Goal: Task Accomplishment & Management: Manage account settings

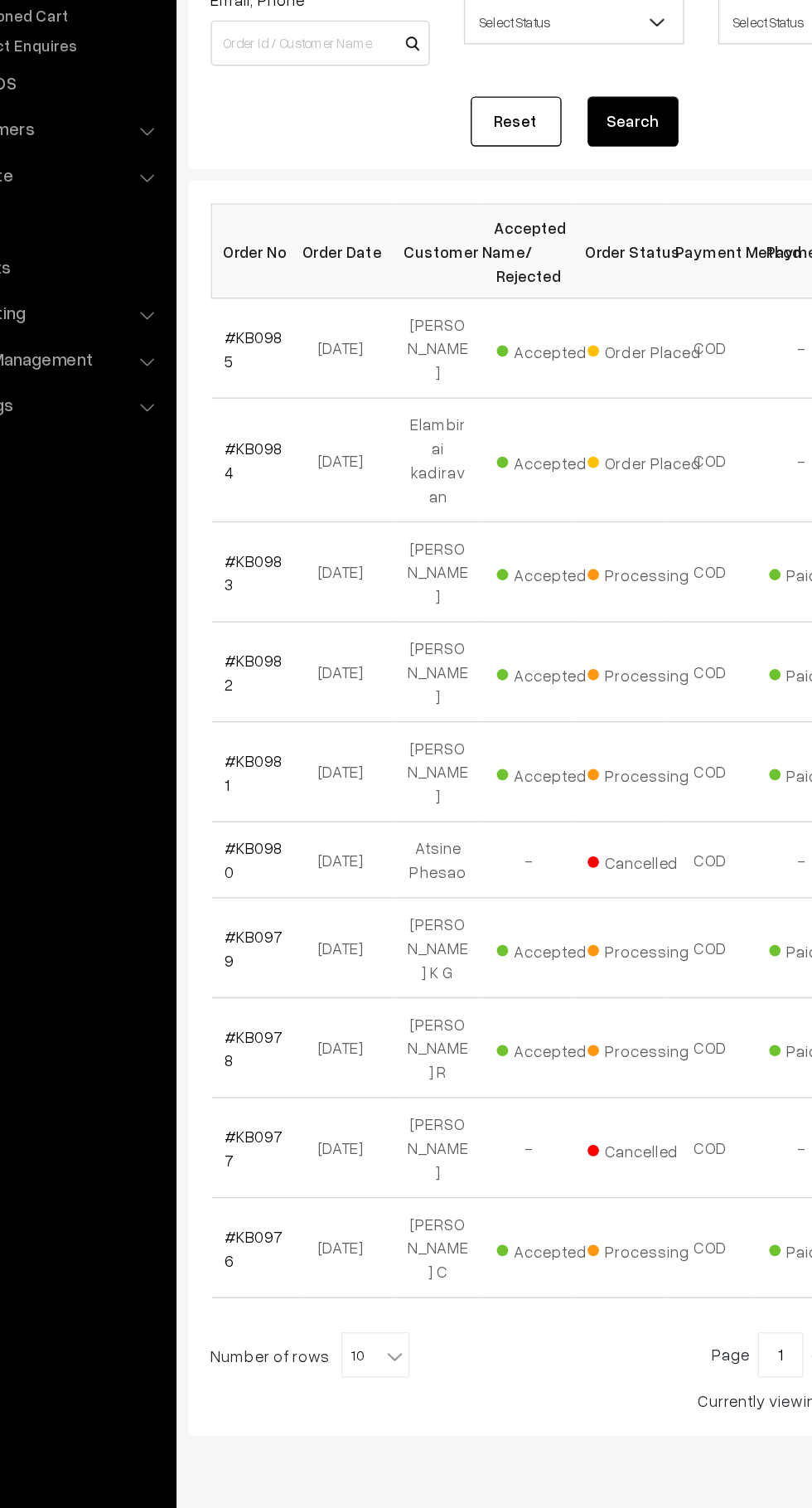
click at [287, 457] on link "#KB0985" at bounding box center [280, 449] width 42 height 31
click at [302, 522] on link "#KB0984" at bounding box center [280, 530] width 42 height 31
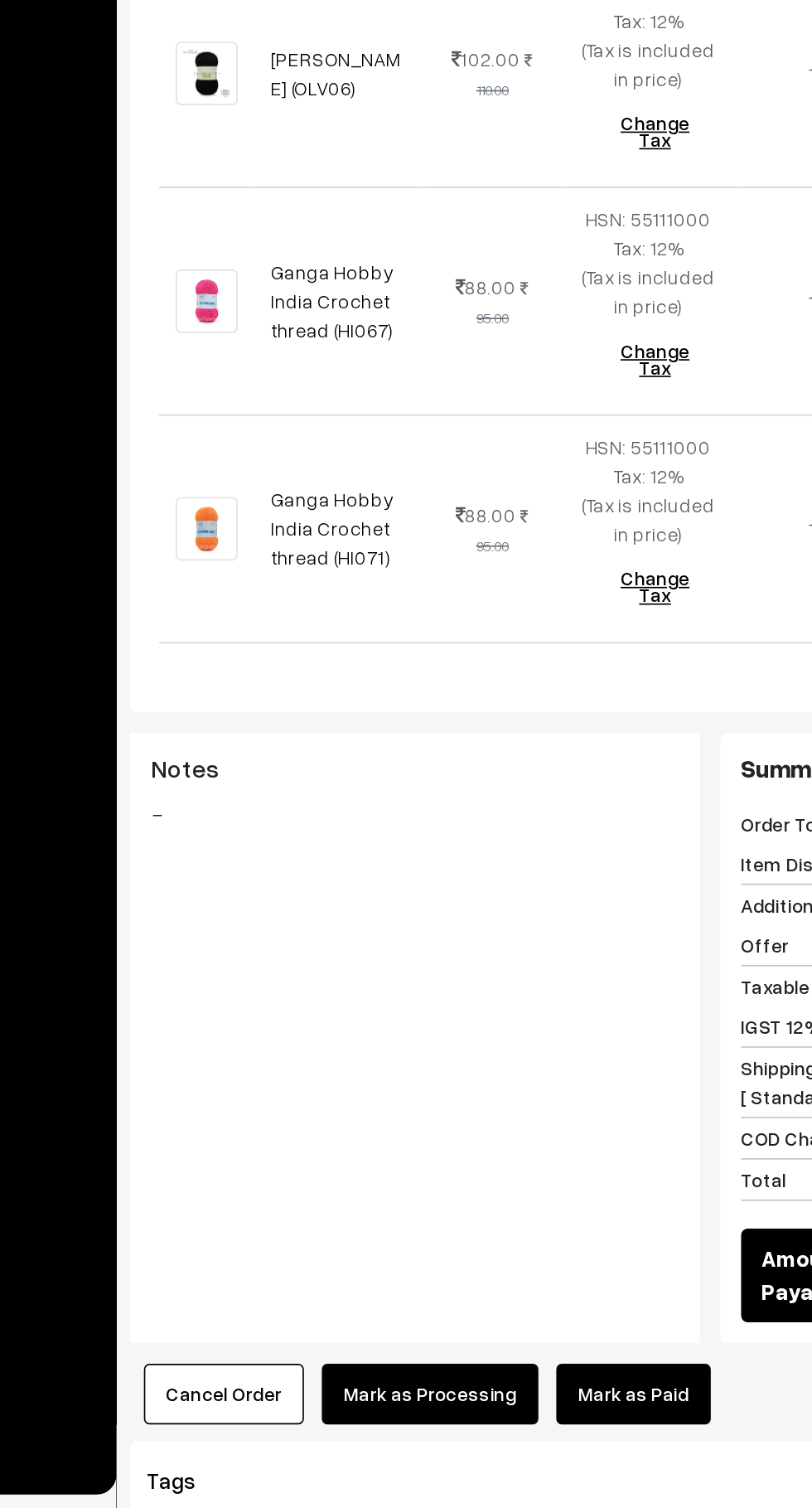
scroll to position [1308, 0]
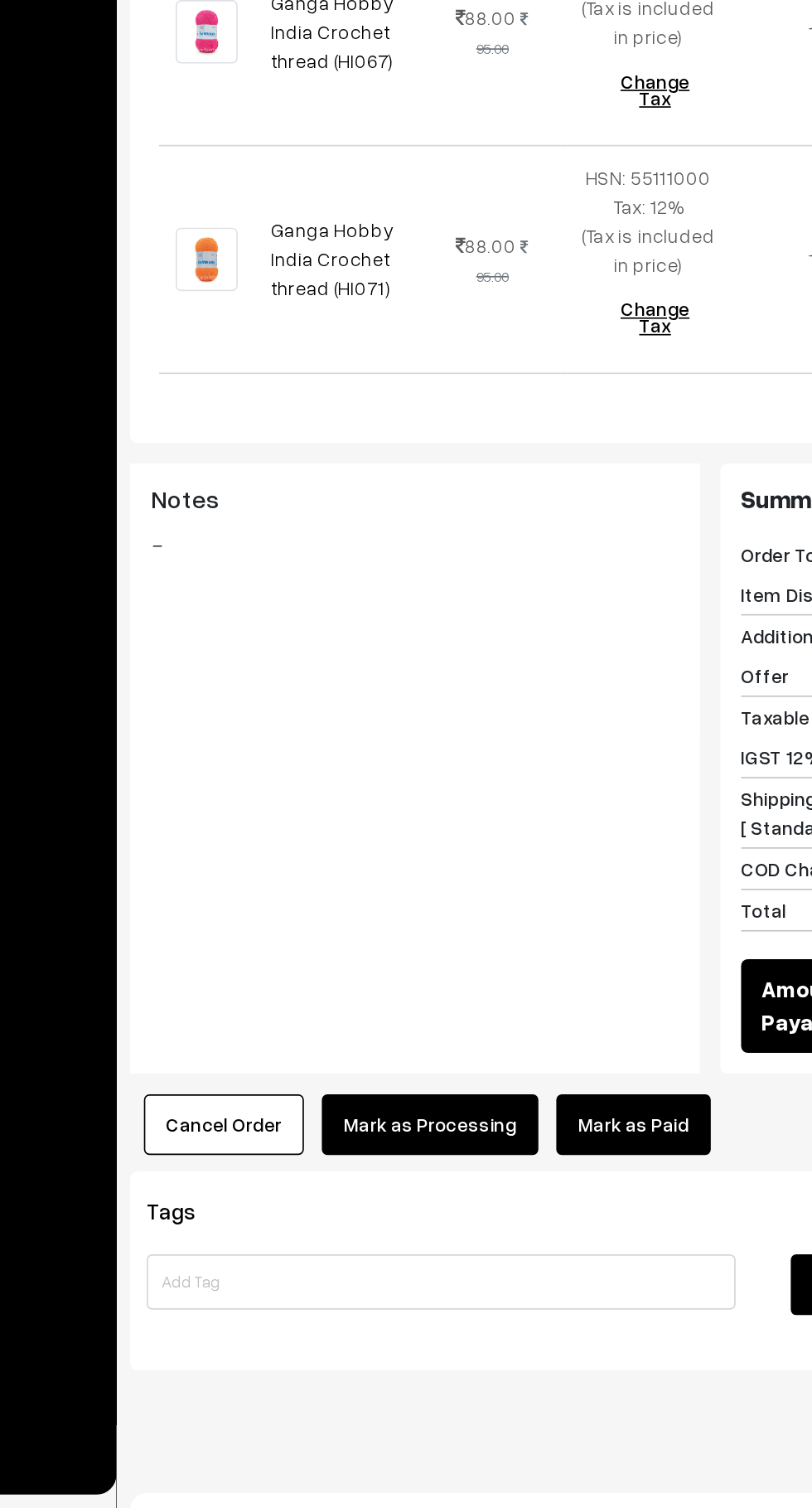
click at [555, 1260] on link "Mark as Paid" at bounding box center [534, 1278] width 93 height 37
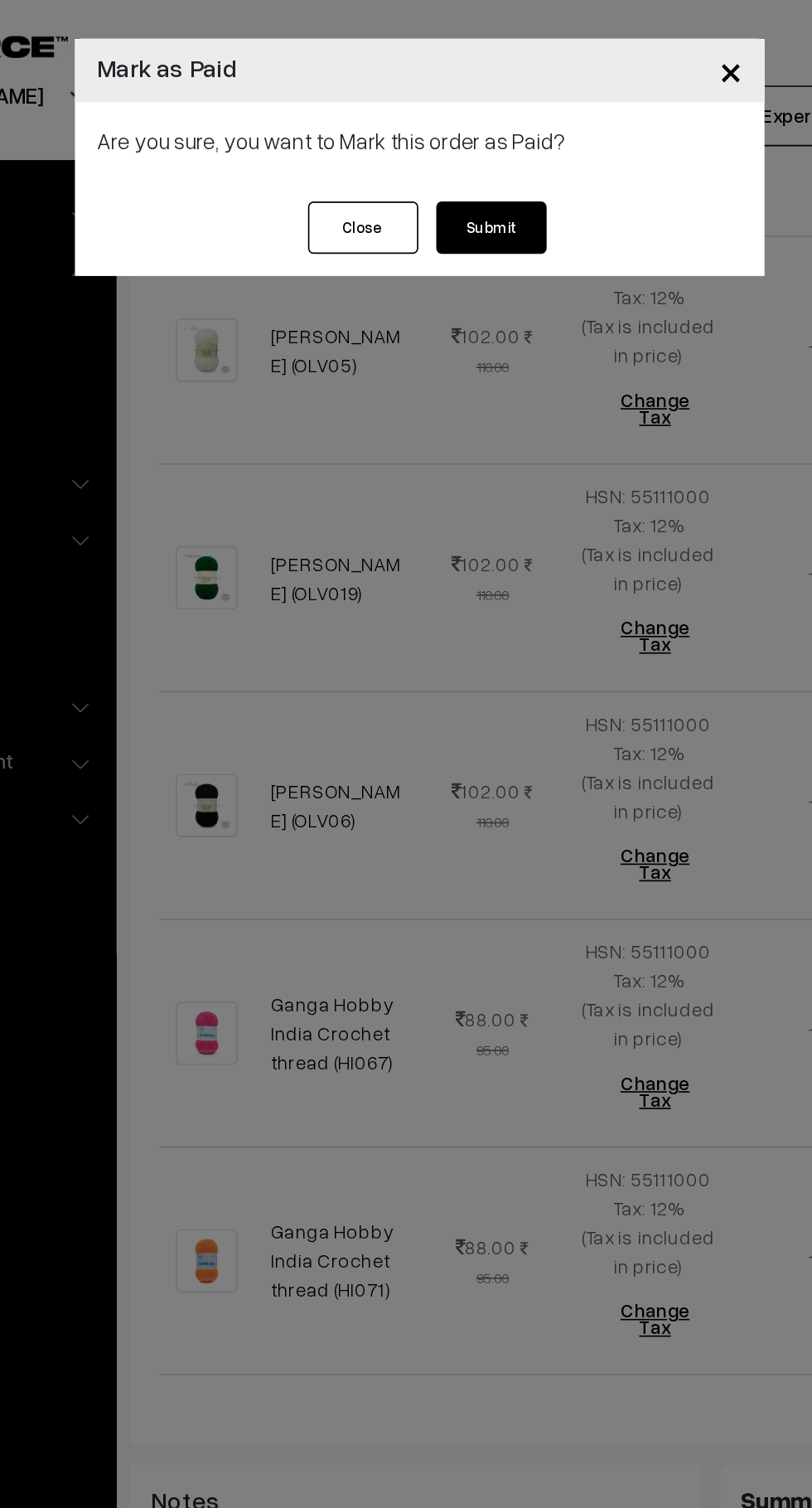
click at [382, 146] on button "Close" at bounding box center [372, 137] width 66 height 31
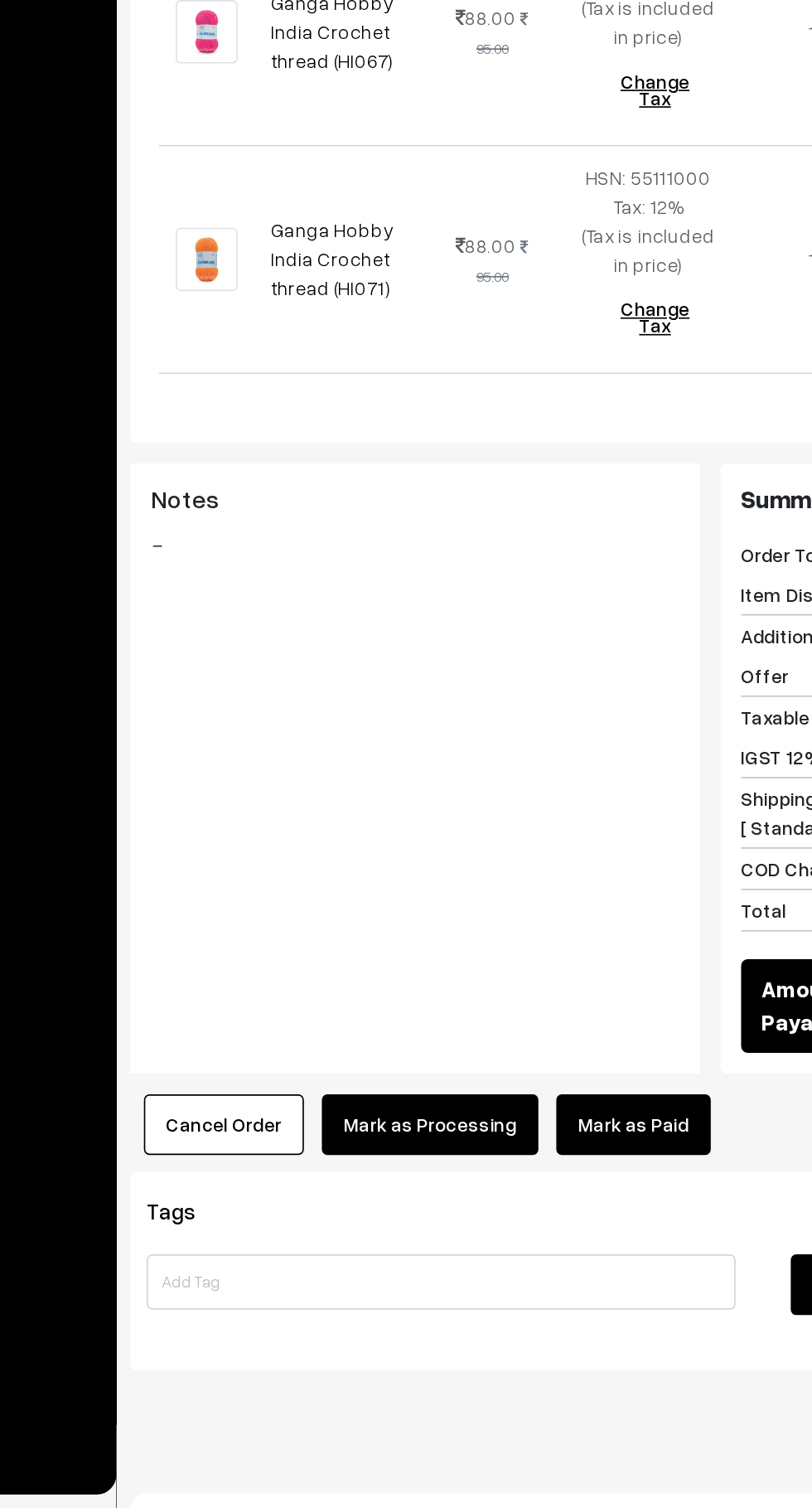
click at [549, 1261] on link "Mark as Paid" at bounding box center [534, 1278] width 93 height 37
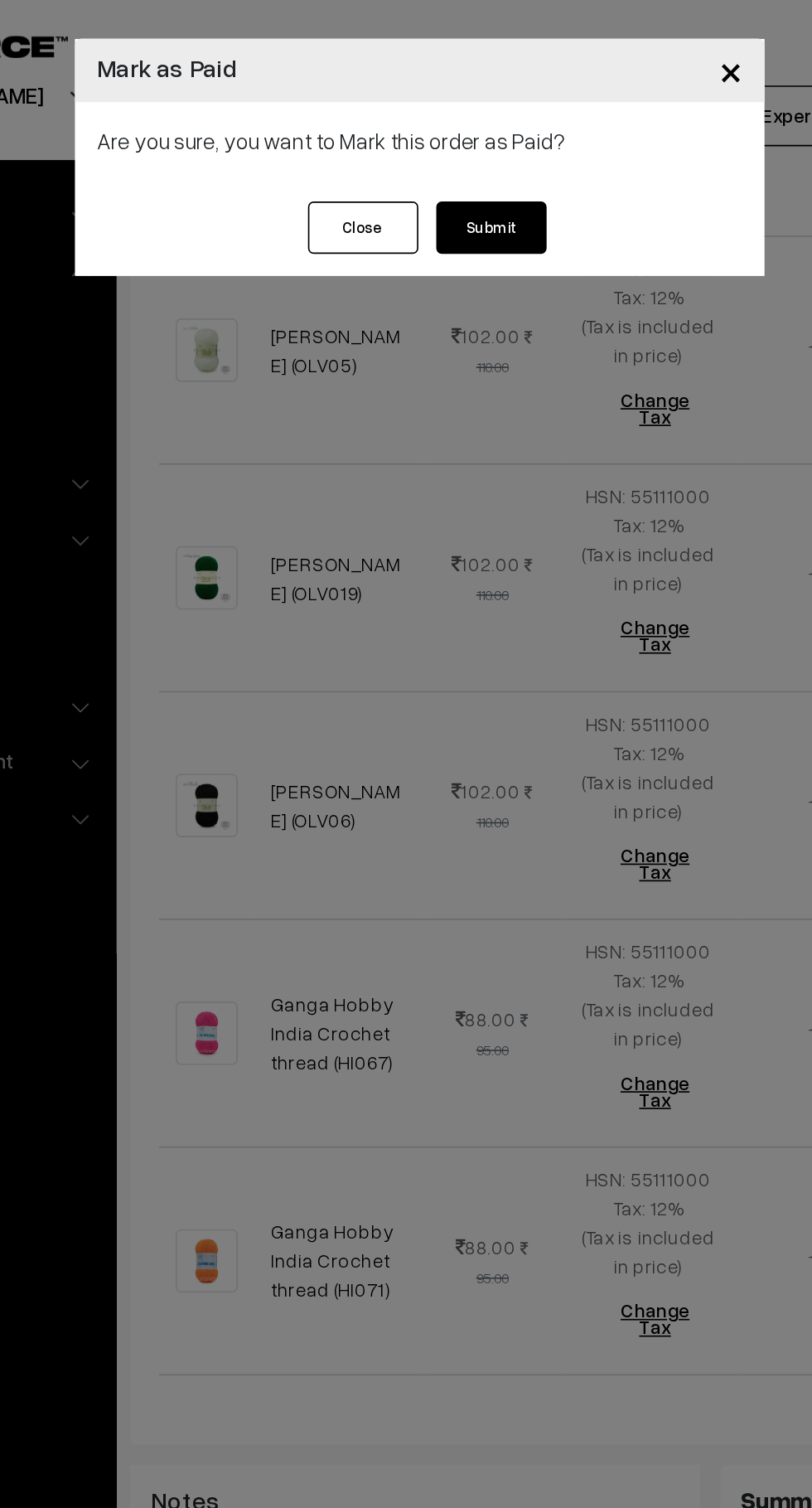
click at [460, 142] on button "Submit" at bounding box center [449, 137] width 66 height 31
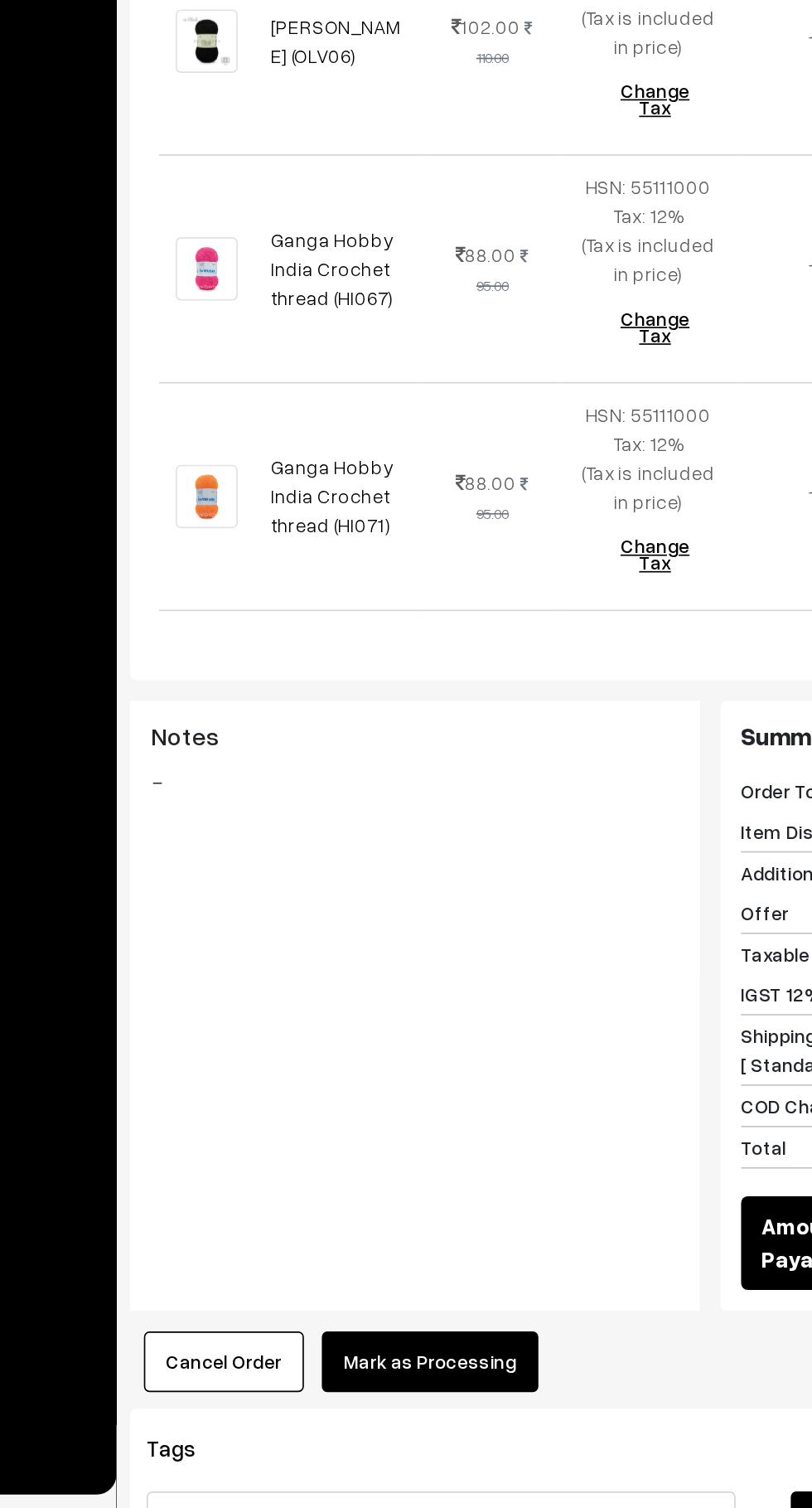
scroll to position [1178, 0]
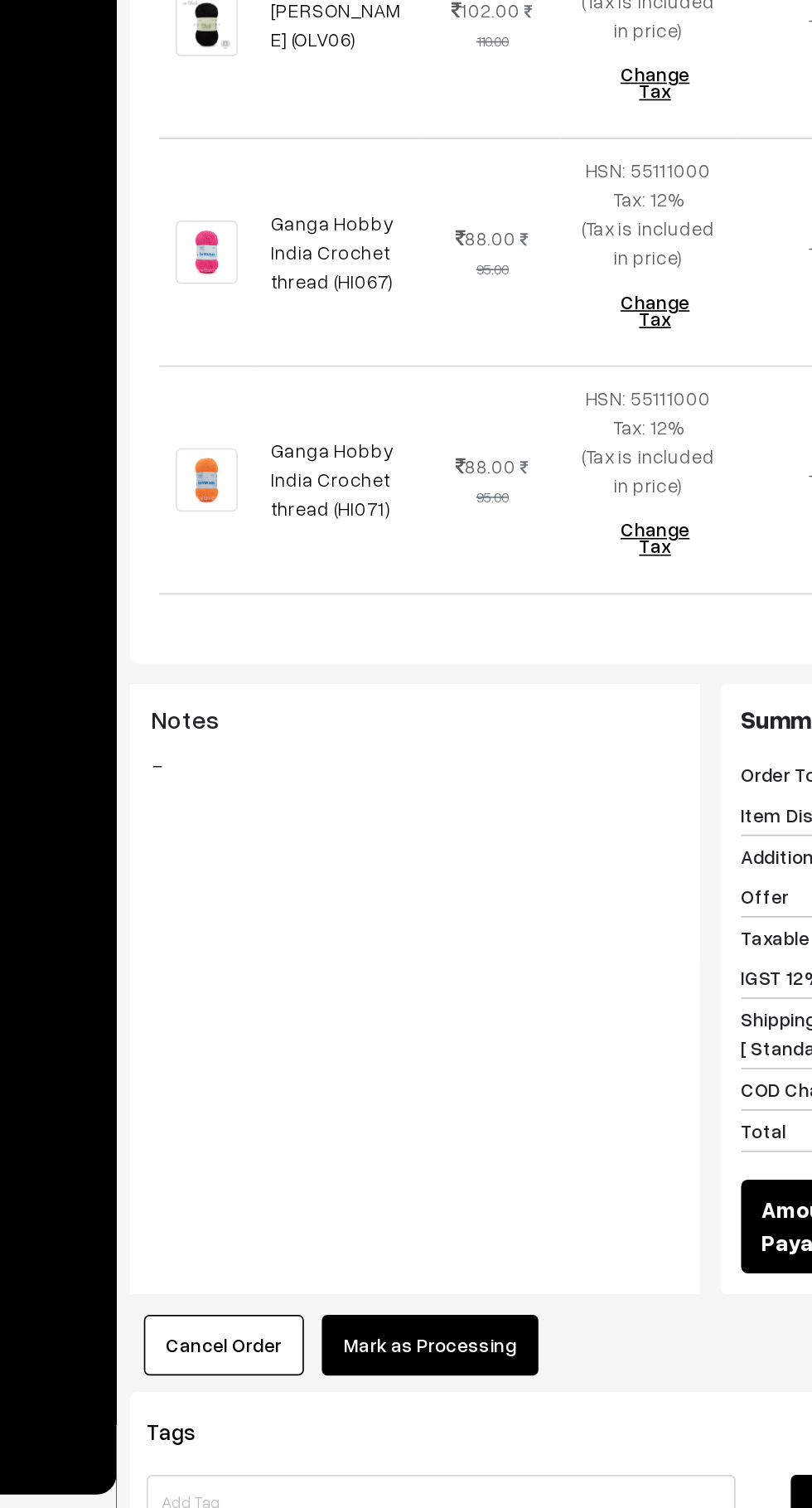
click at [434, 1392] on button "Mark as Processing" at bounding box center [412, 1410] width 130 height 37
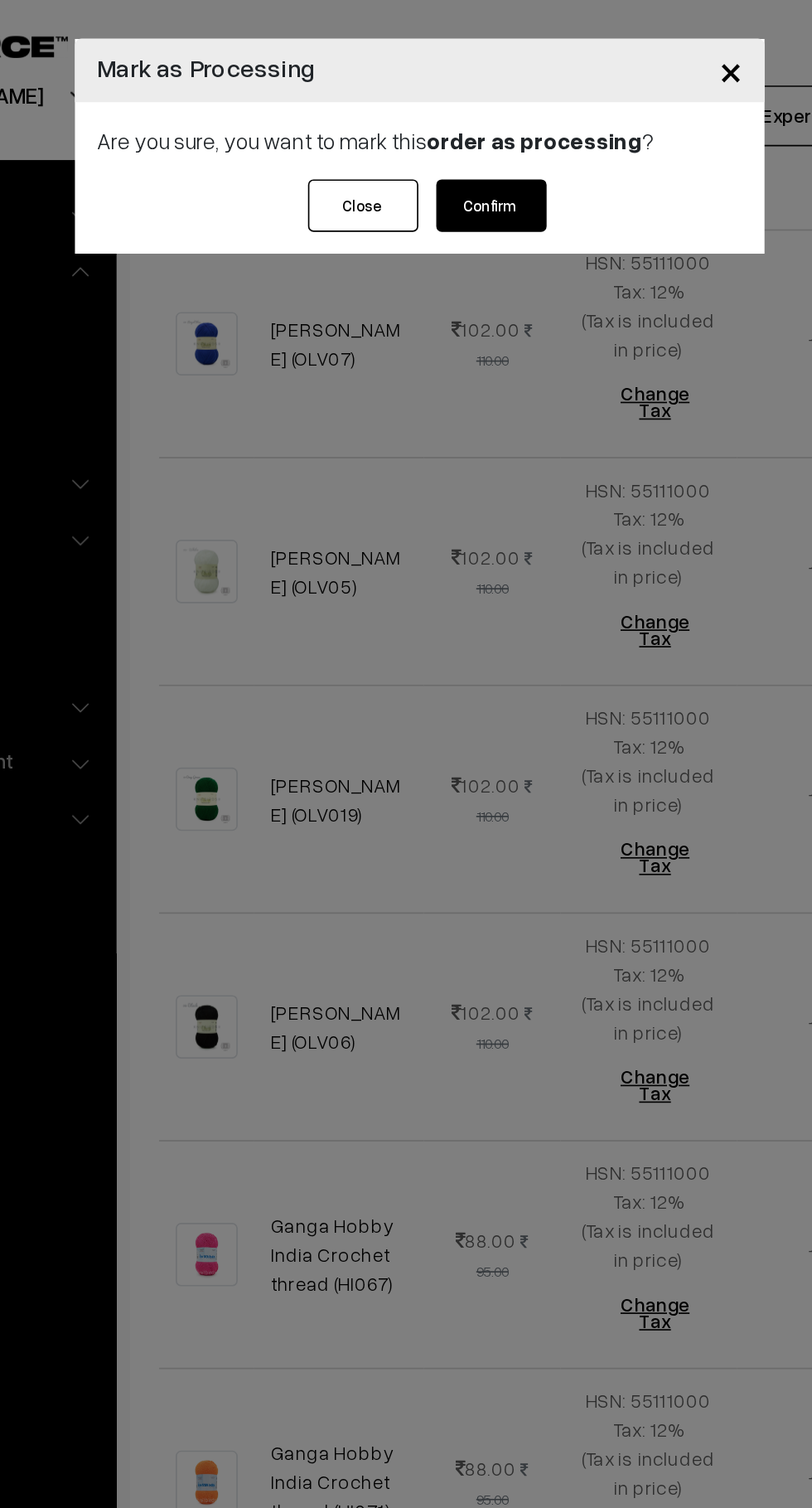
click at [476, 123] on button "Confirm" at bounding box center [449, 123] width 66 height 31
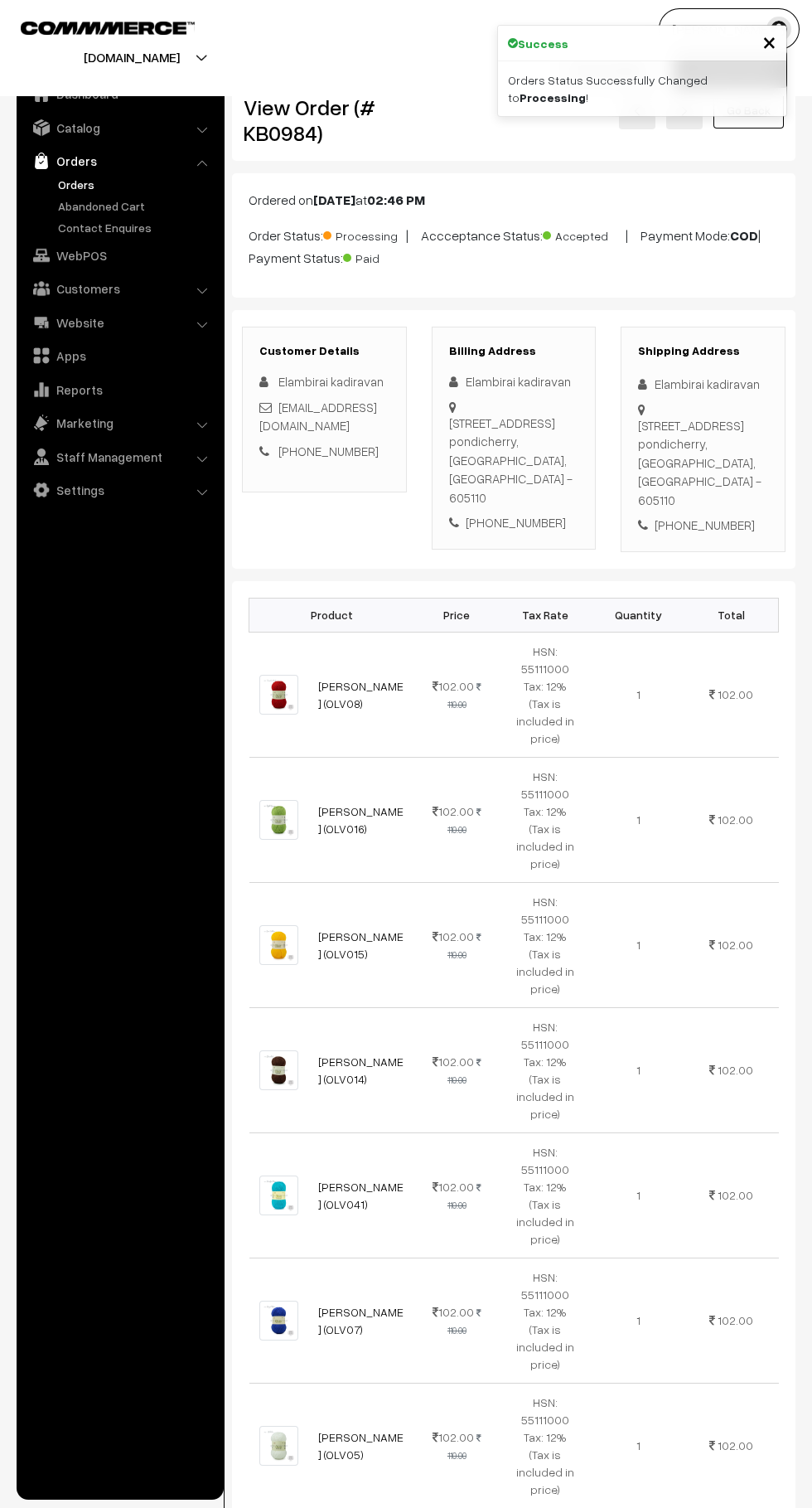
click at [92, 179] on link "Orders" at bounding box center [136, 184] width 164 height 17
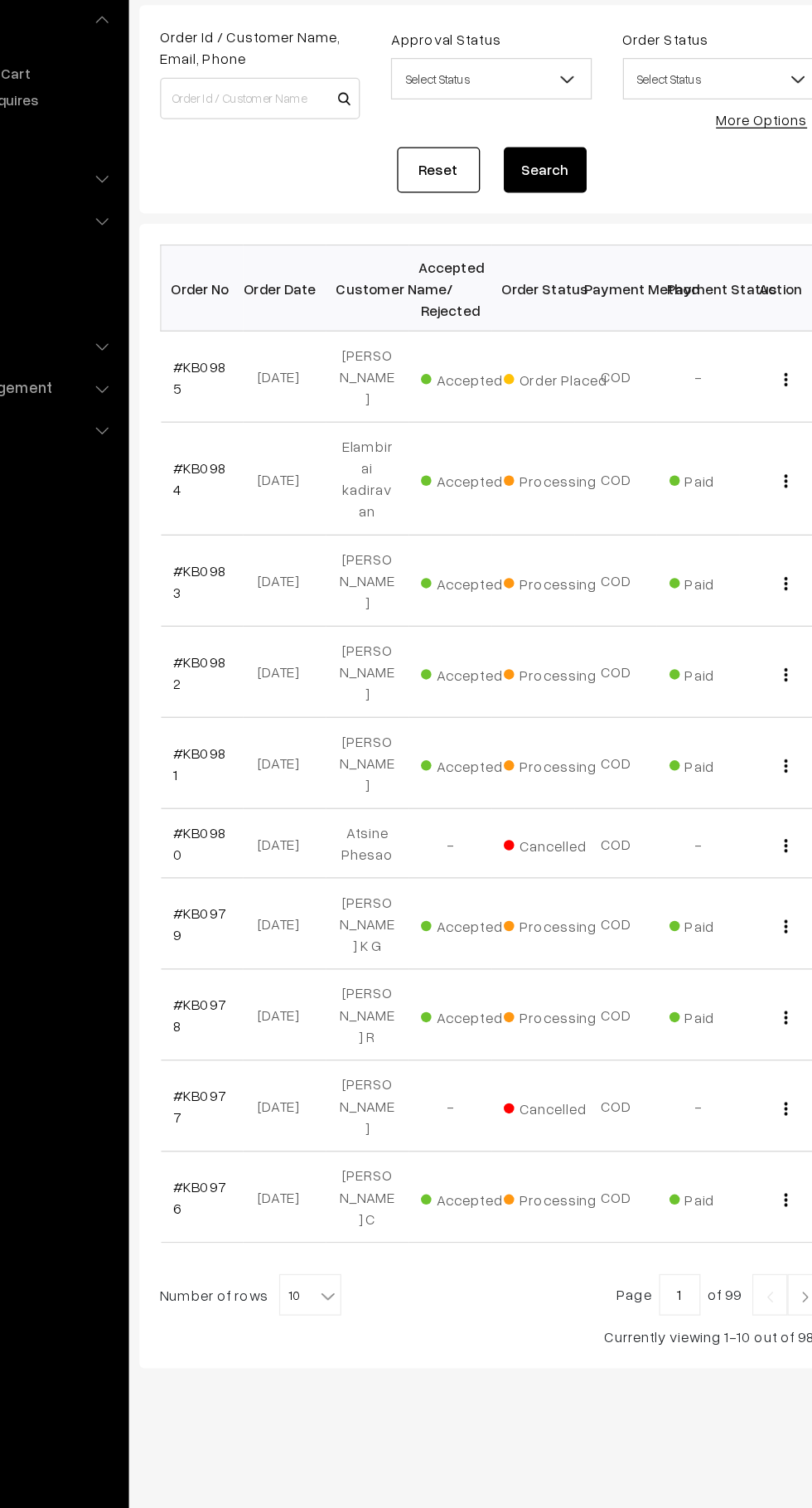
click at [295, 445] on link "#KB0985" at bounding box center [280, 449] width 42 height 31
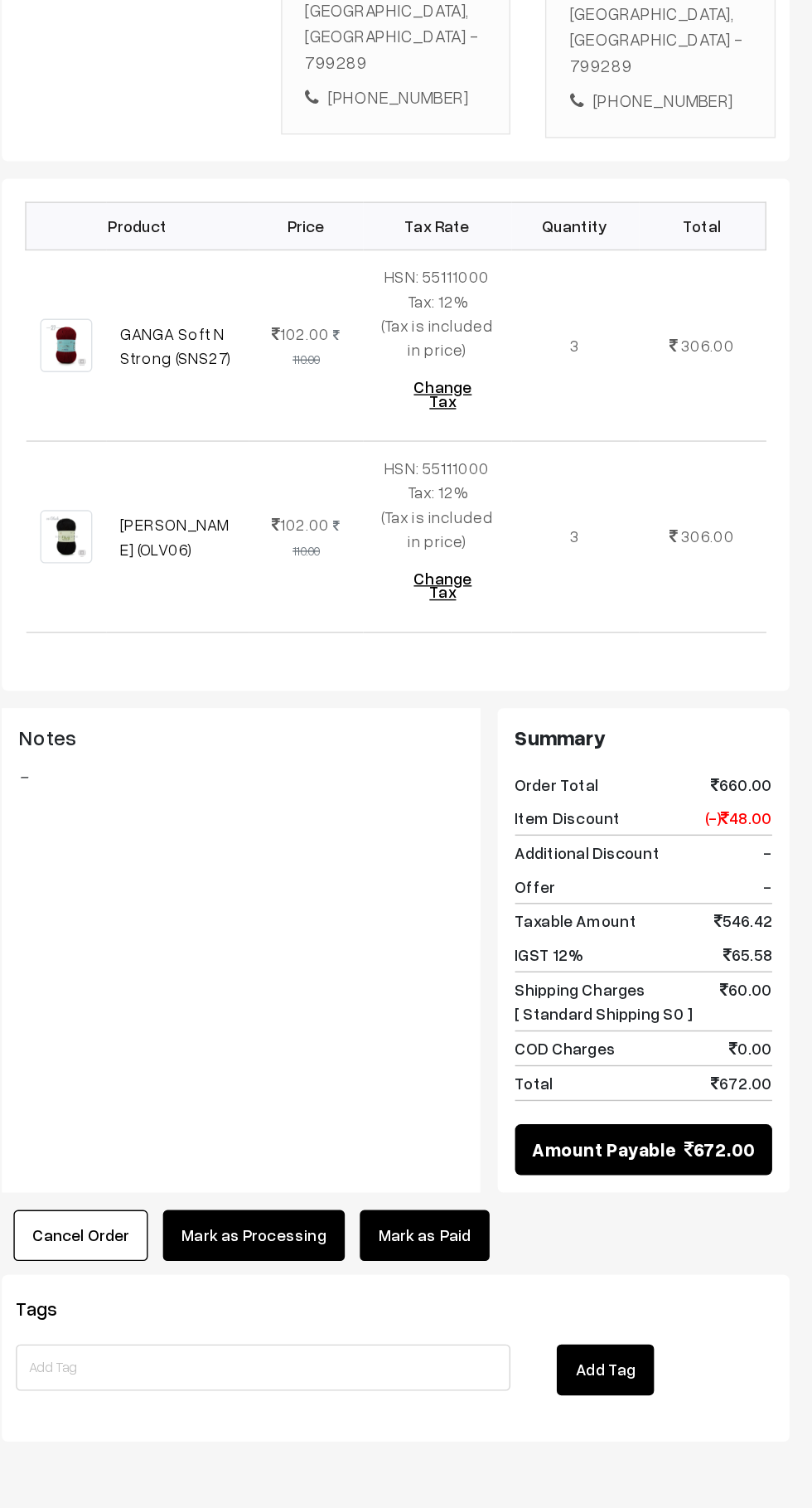
scroll to position [96, 0]
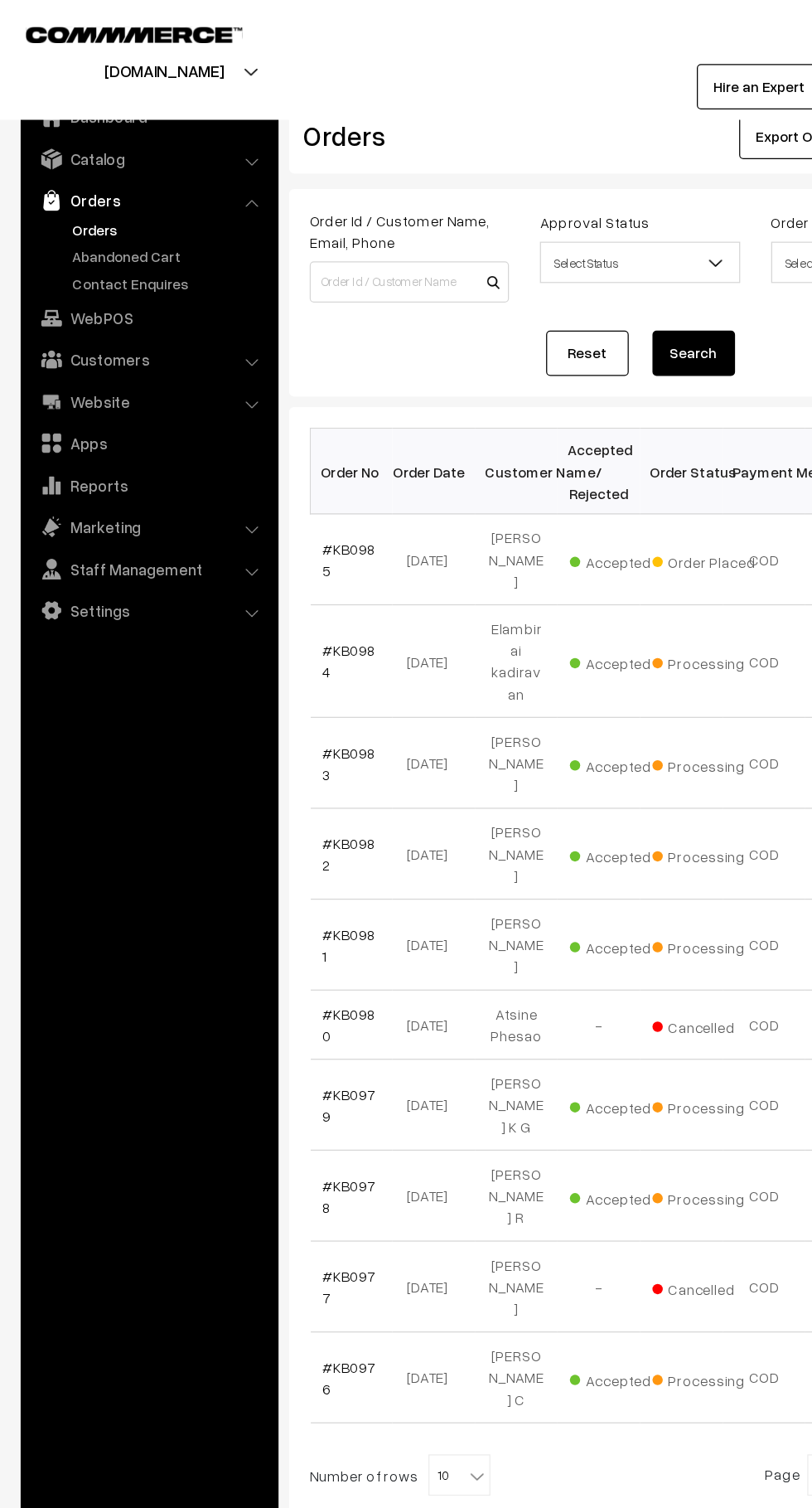
click at [123, 191] on link "Orders" at bounding box center [136, 184] width 164 height 17
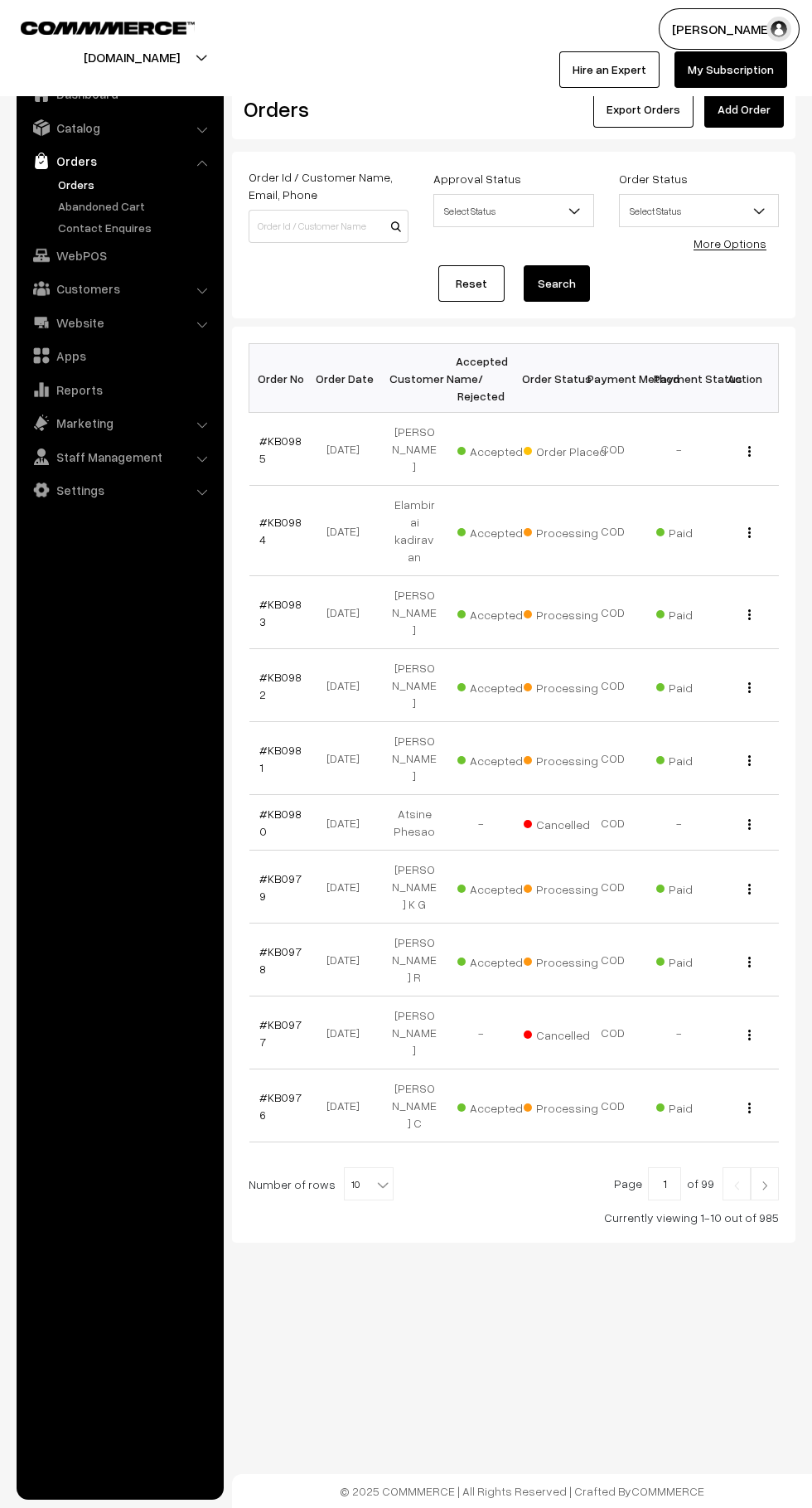
click at [138, 205] on link "Abandoned Cart" at bounding box center [136, 206] width 164 height 17
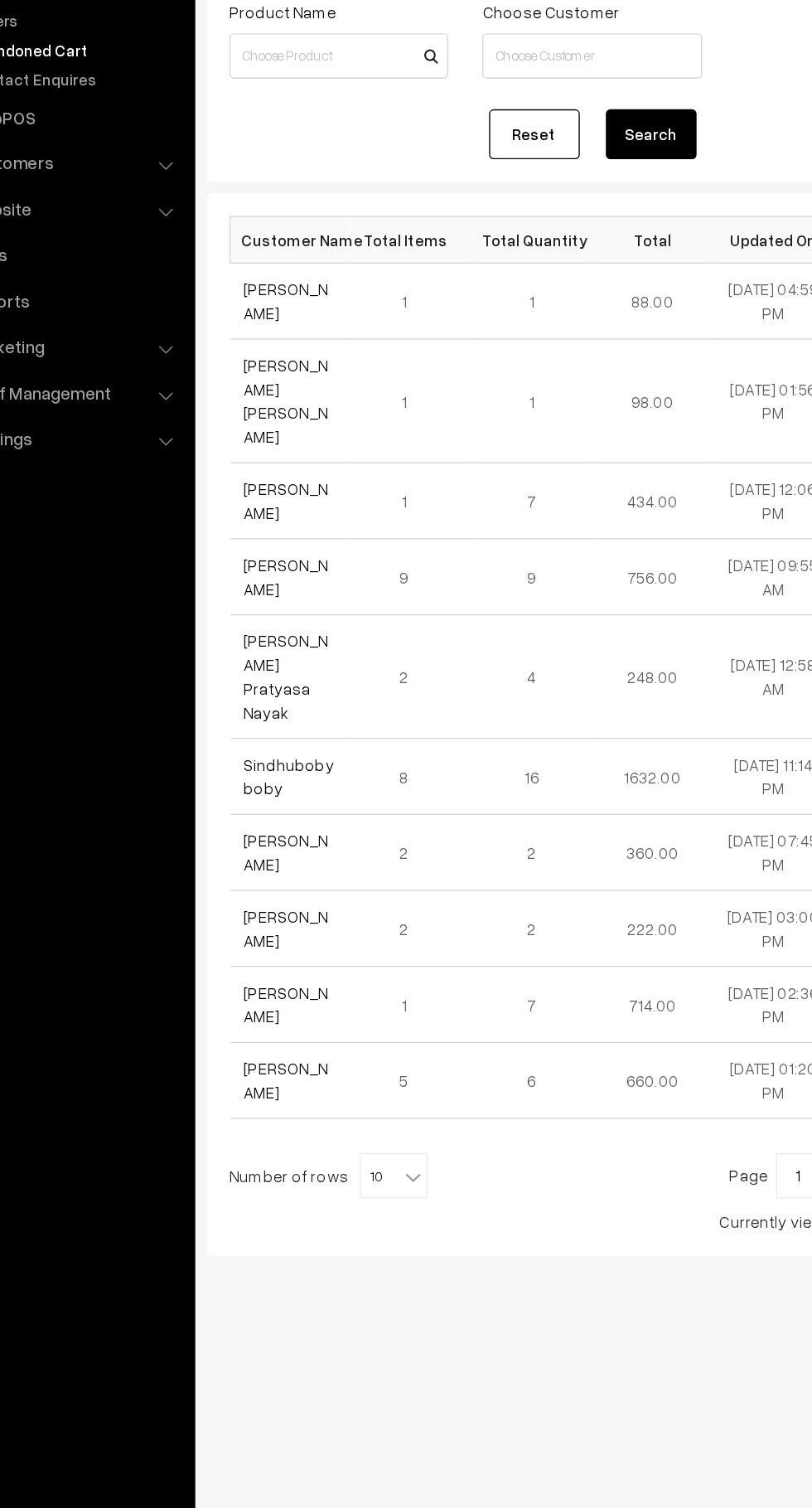
click at [291, 384] on link "[PERSON_NAME]" at bounding box center [290, 389] width 62 height 31
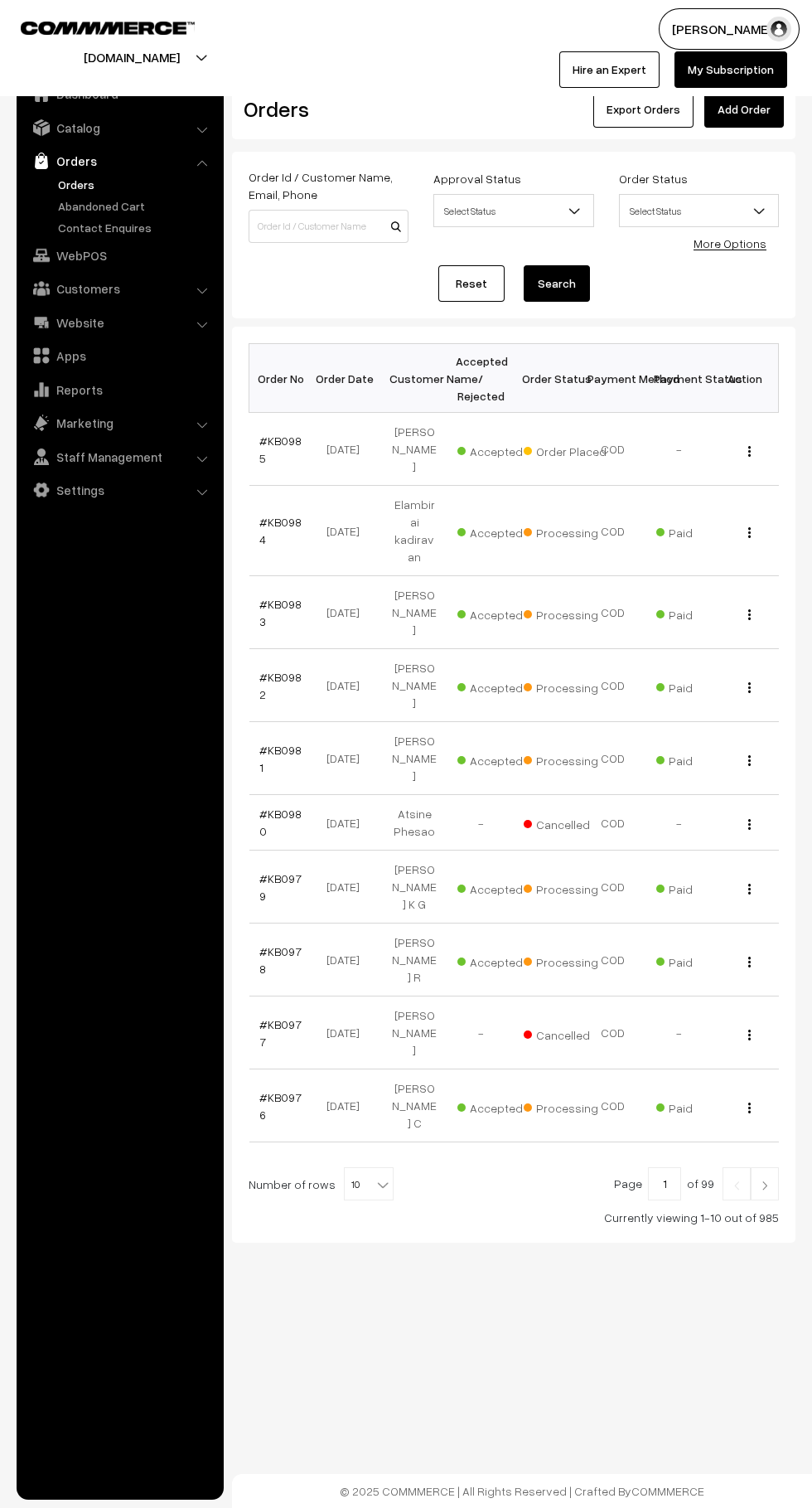
click at [296, 448] on link "#KB0985" at bounding box center [280, 449] width 42 height 31
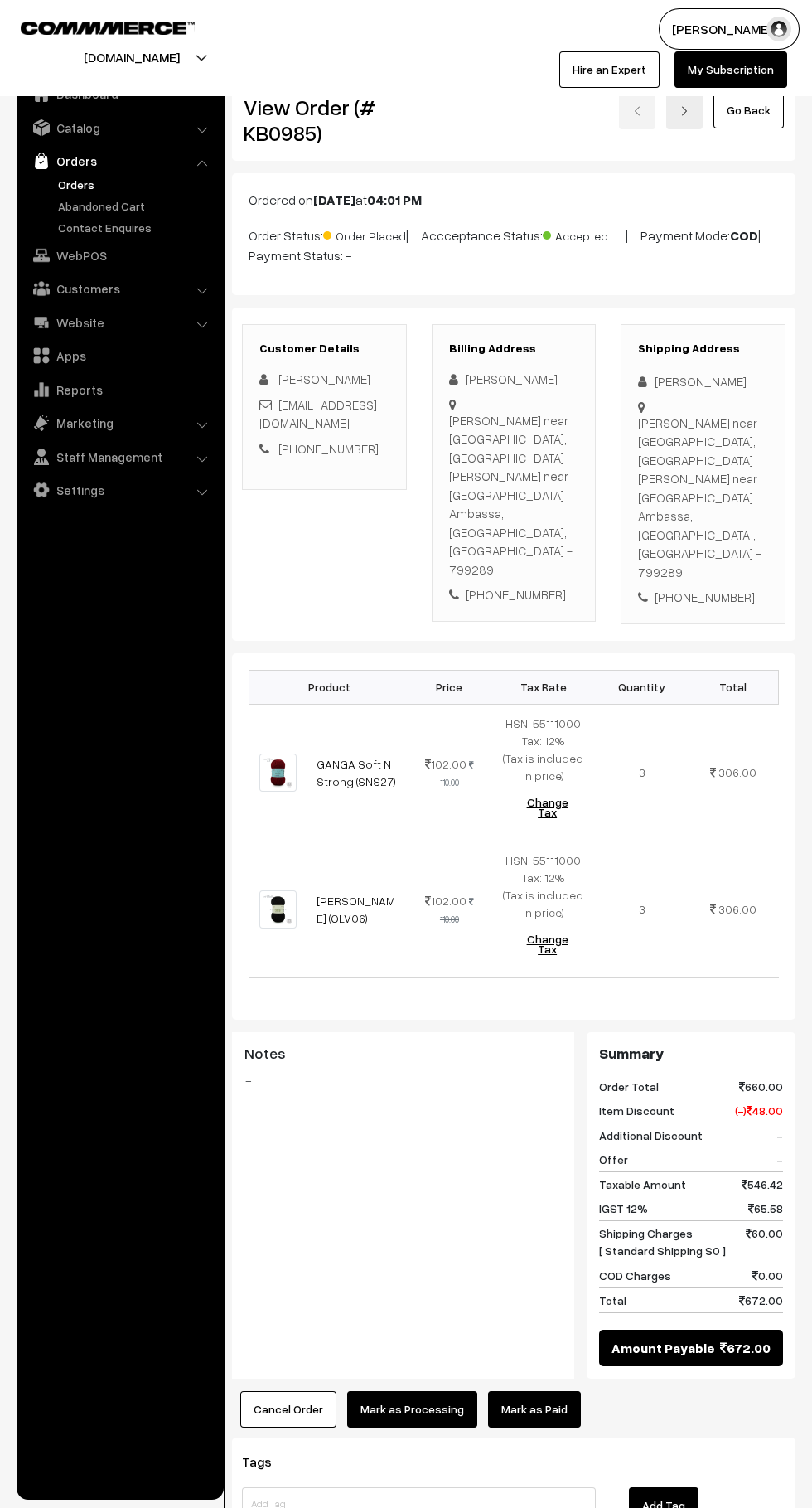
click at [254, 1391] on button "Cancel Order" at bounding box center [288, 1409] width 96 height 37
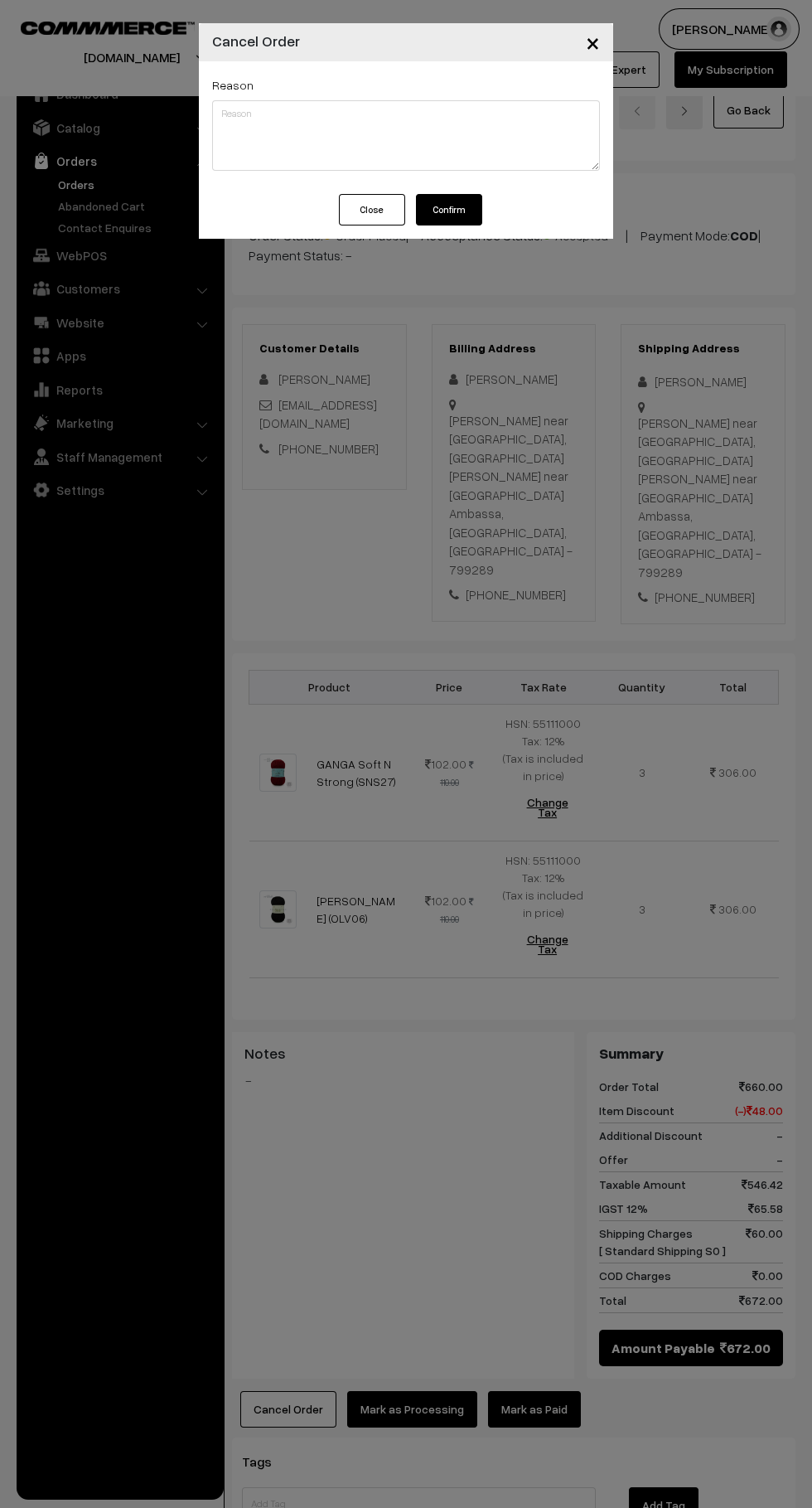
click at [472, 210] on button "Confirm" at bounding box center [449, 209] width 66 height 31
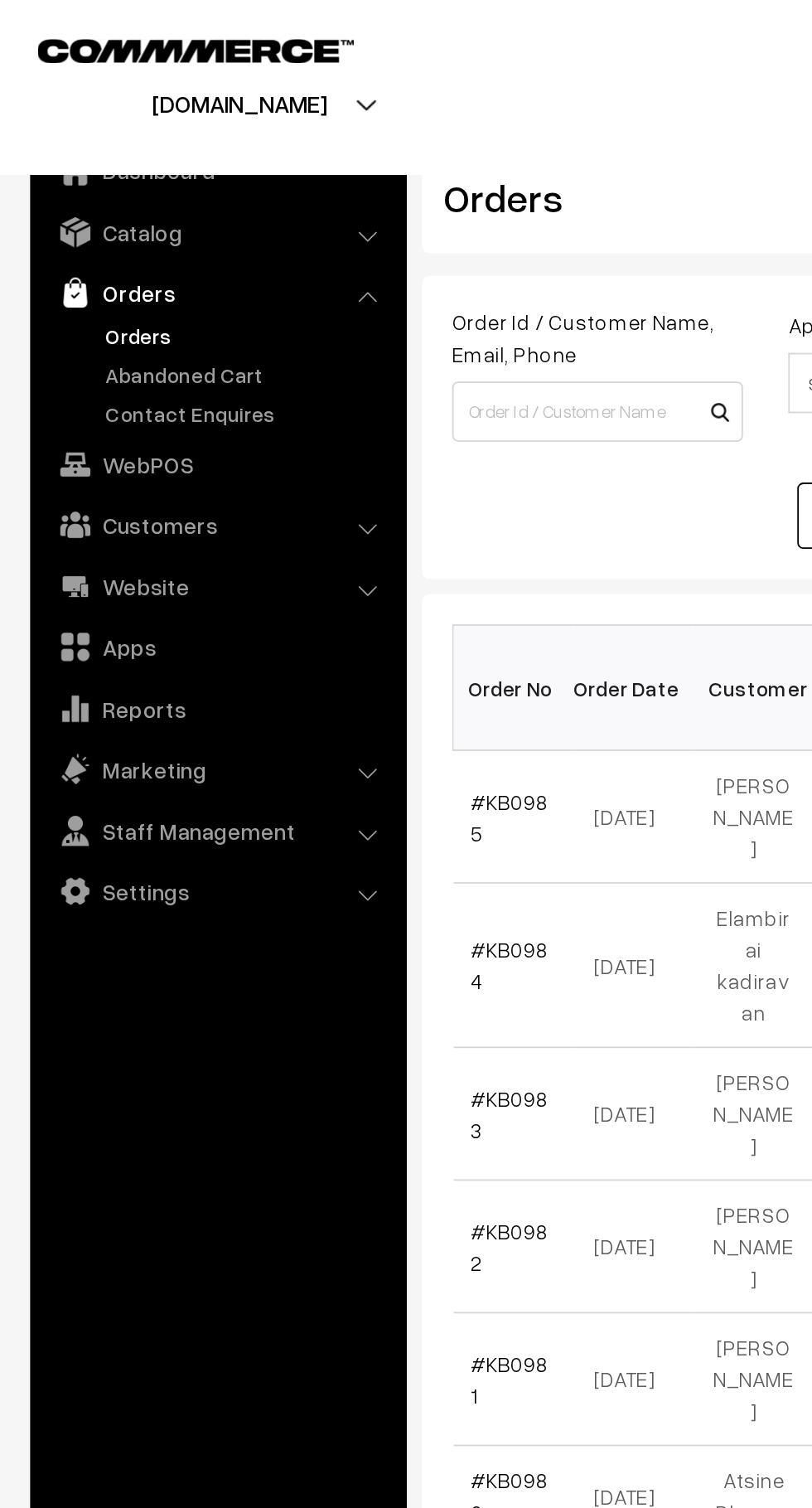
click at [86, 203] on link "Abandoned Cart" at bounding box center [136, 206] width 164 height 17
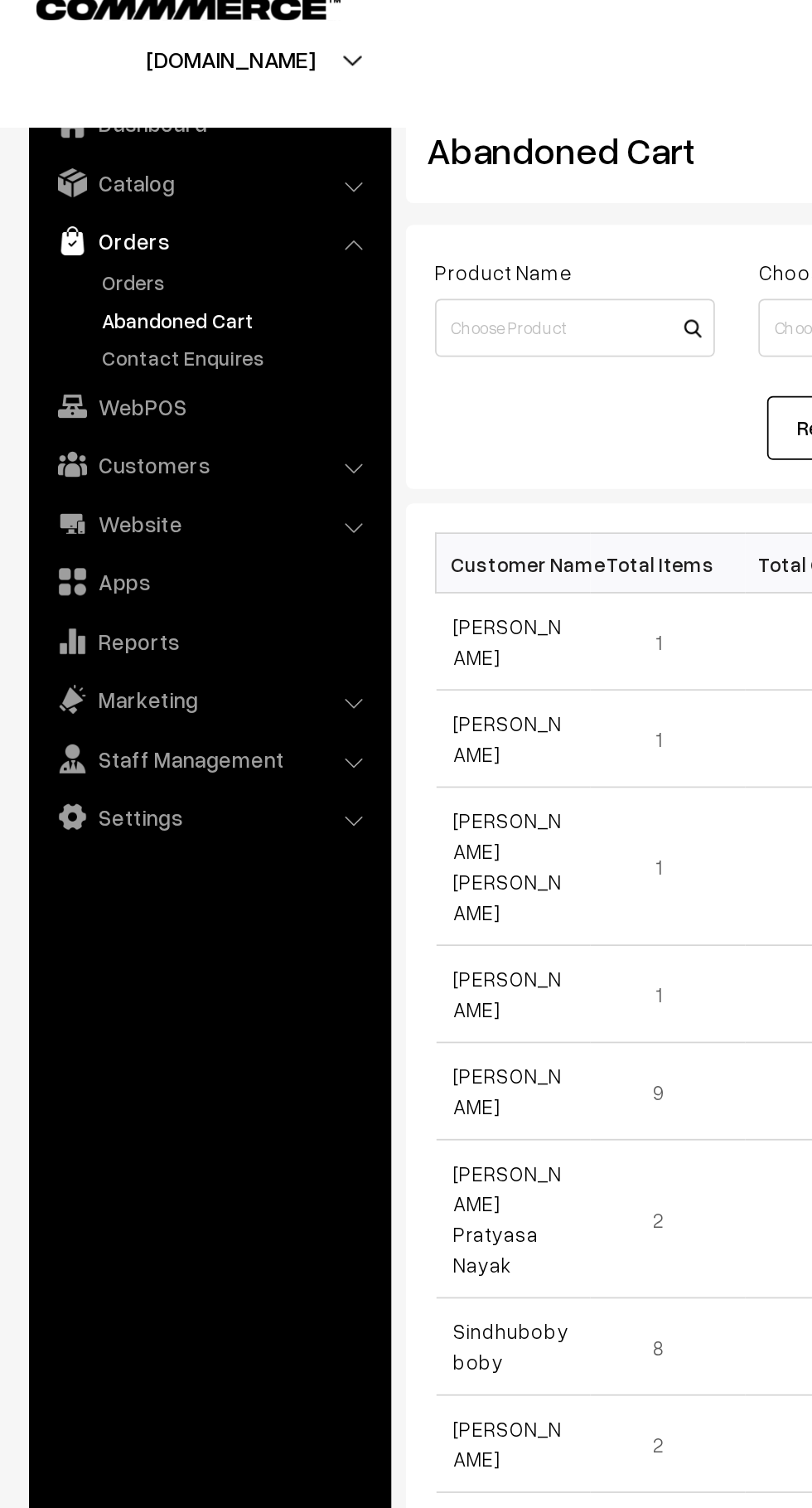
click at [84, 191] on link "Orders" at bounding box center [136, 184] width 164 height 17
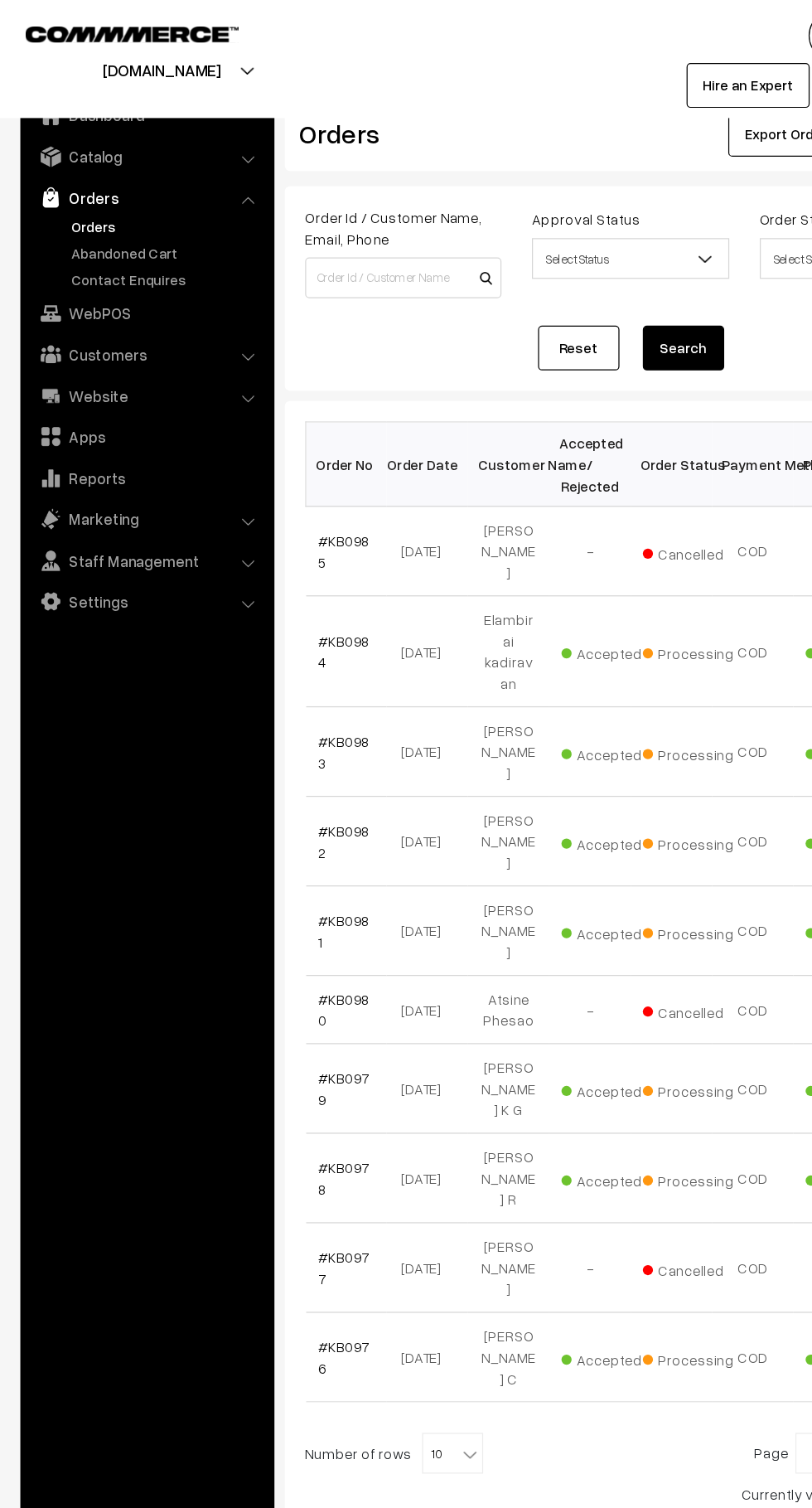
click at [106, 200] on link "Abandoned Cart" at bounding box center [136, 206] width 164 height 17
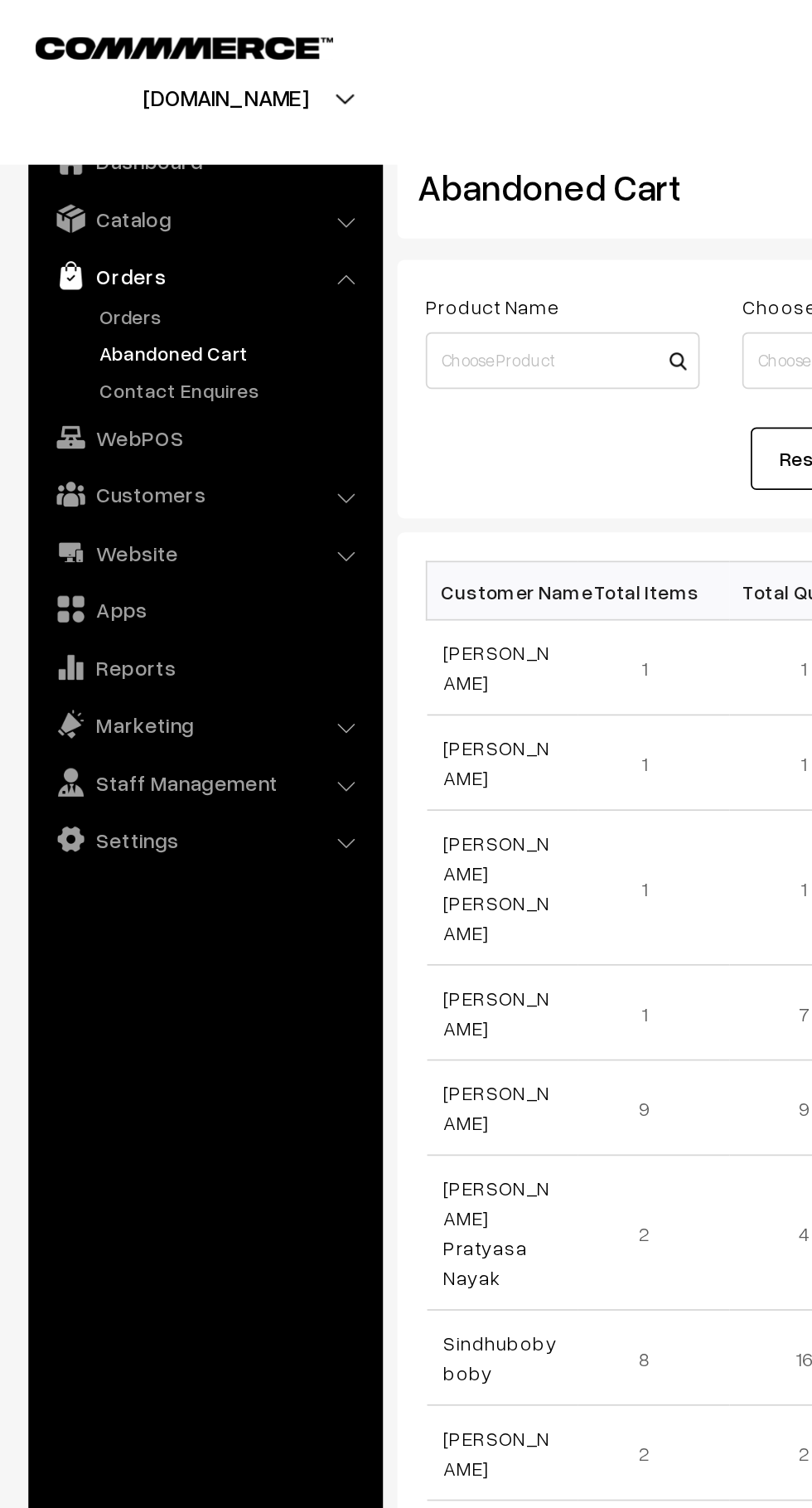
click at [97, 191] on link "Orders" at bounding box center [136, 184] width 164 height 17
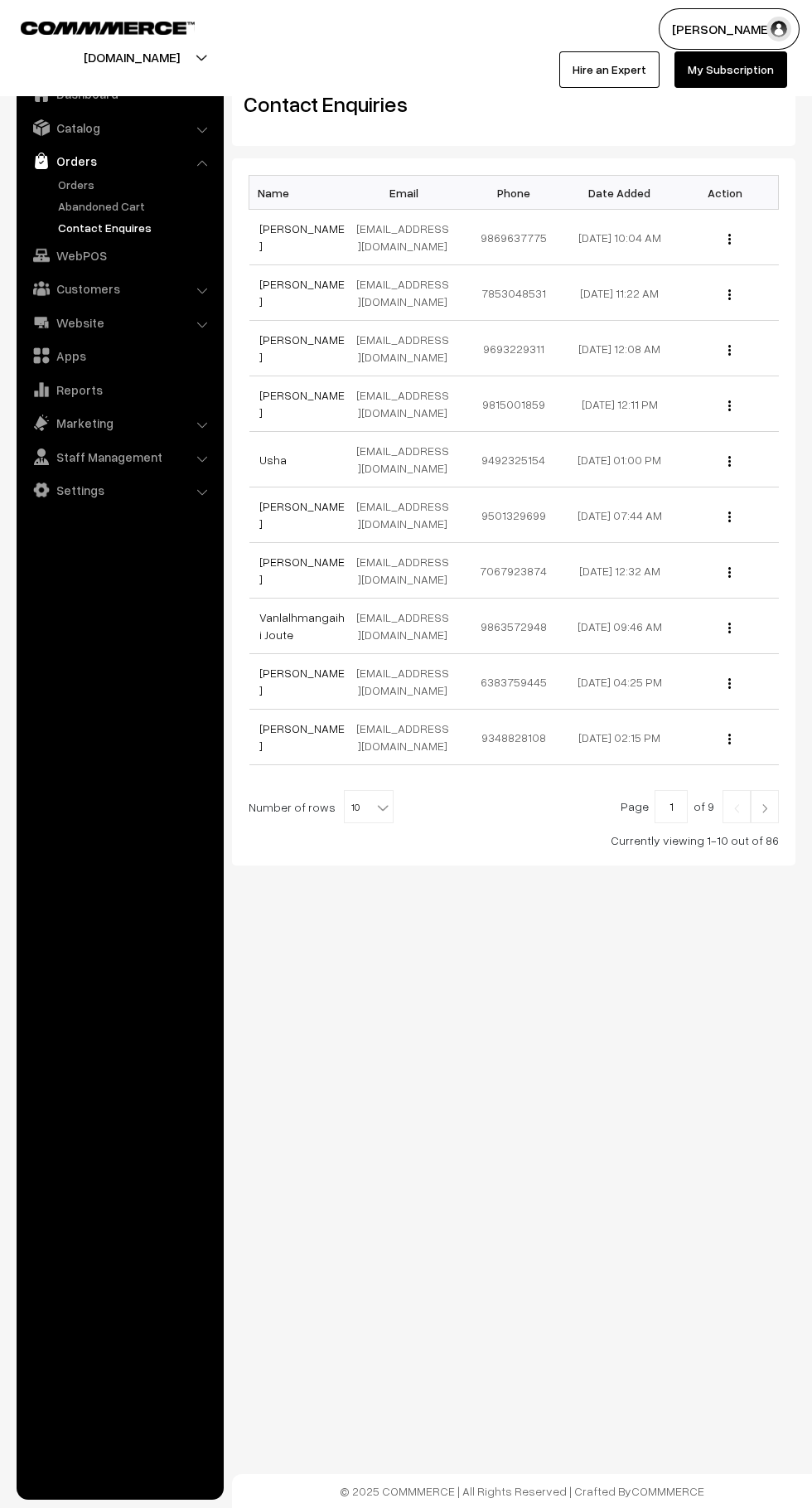
click at [69, 184] on link "Orders" at bounding box center [136, 184] width 164 height 17
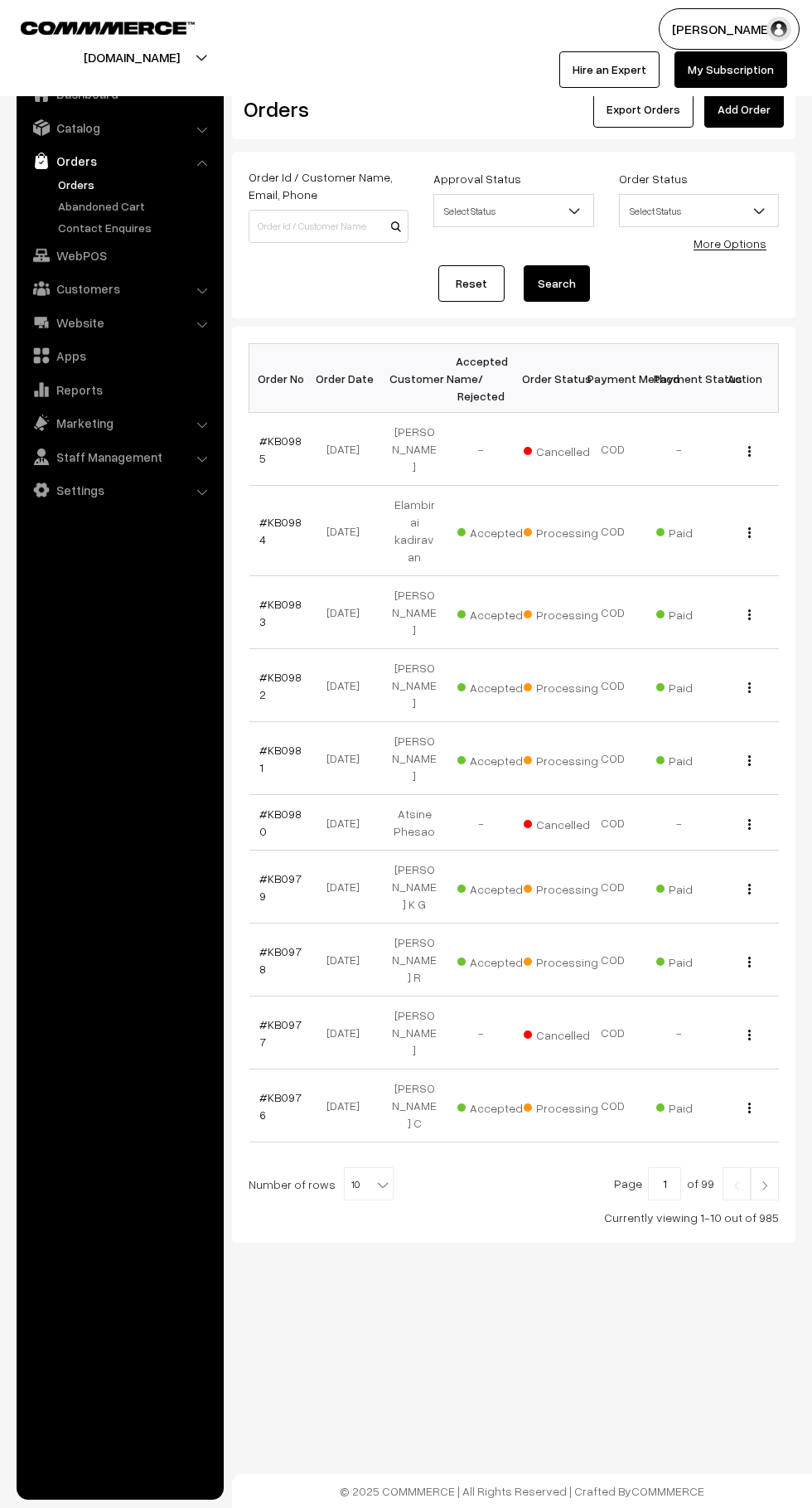
click at [80, 185] on link "Orders" at bounding box center [136, 184] width 164 height 17
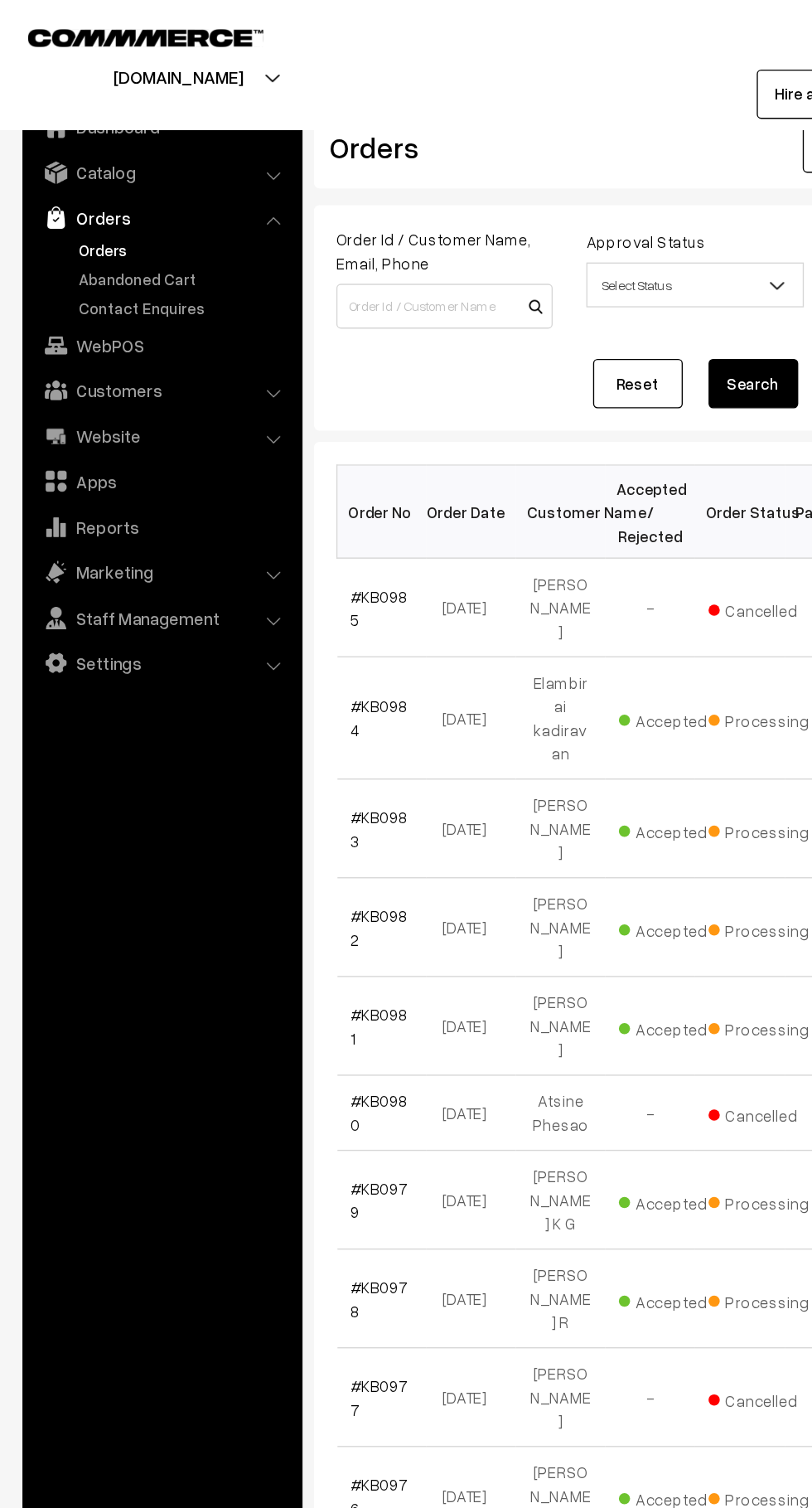
click at [75, 184] on link "Orders" at bounding box center [136, 184] width 164 height 17
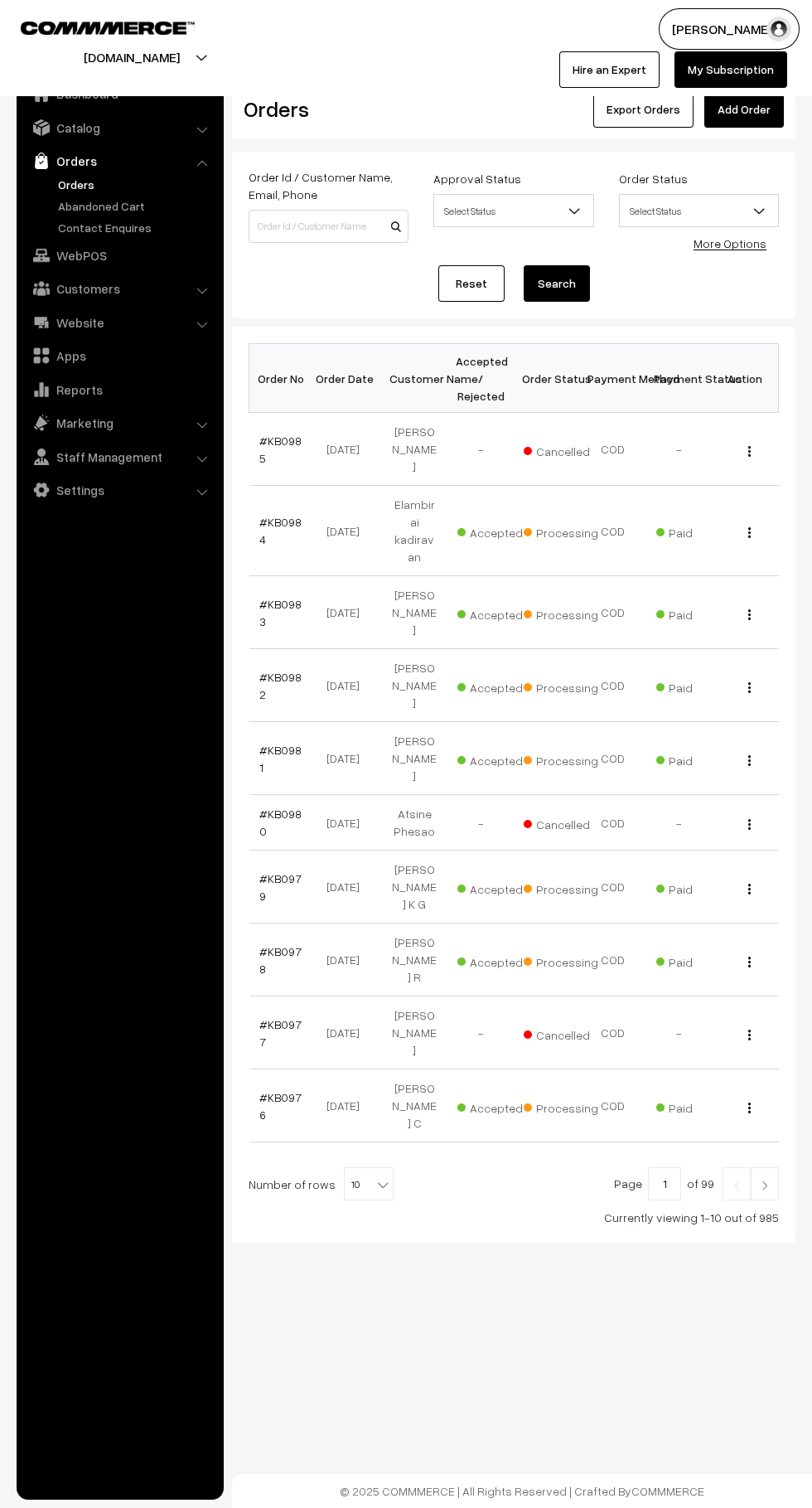
click at [93, 206] on link "Abandoned Cart" at bounding box center [136, 206] width 164 height 17
